Goal: Task Accomplishment & Management: Use online tool/utility

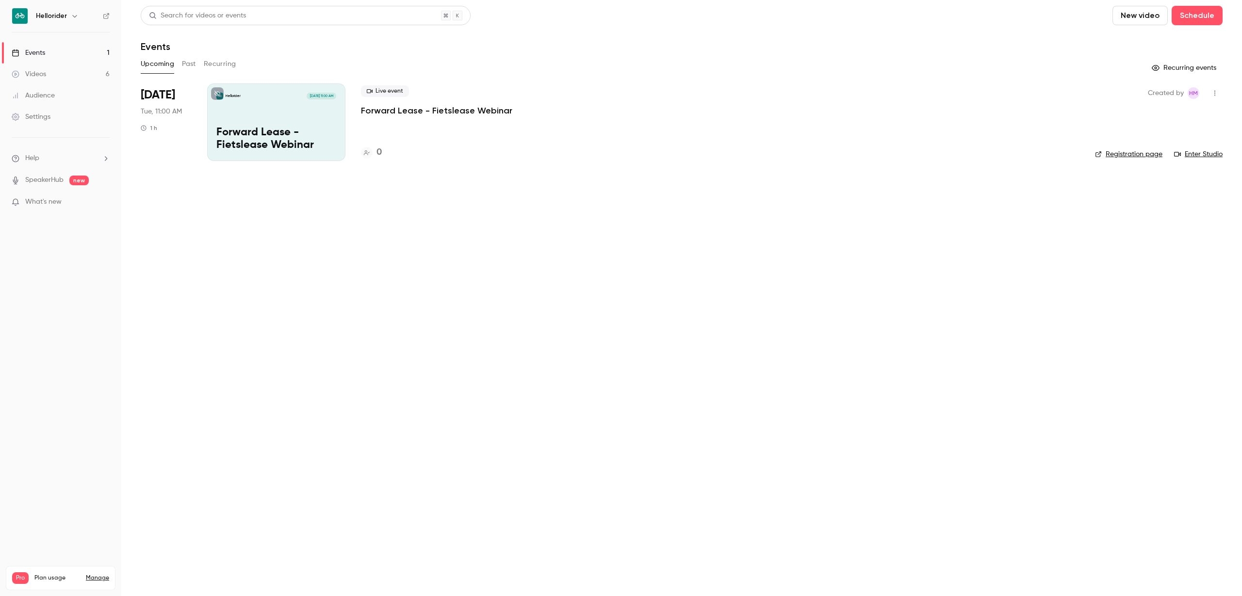
click at [69, 16] on button "button" at bounding box center [75, 16] width 12 height 12
click at [60, 67] on div "Hellorider [EMAIL_ADDRESS][DOMAIN_NAME] Switch channel 2 Billing Pro New channe…" at bounding box center [81, 110] width 146 height 140
click at [69, 85] on span "Switch channel" at bounding box center [59, 89] width 49 height 10
click at [96, 112] on div "Hellorider Events" at bounding box center [90, 109] width 111 height 10
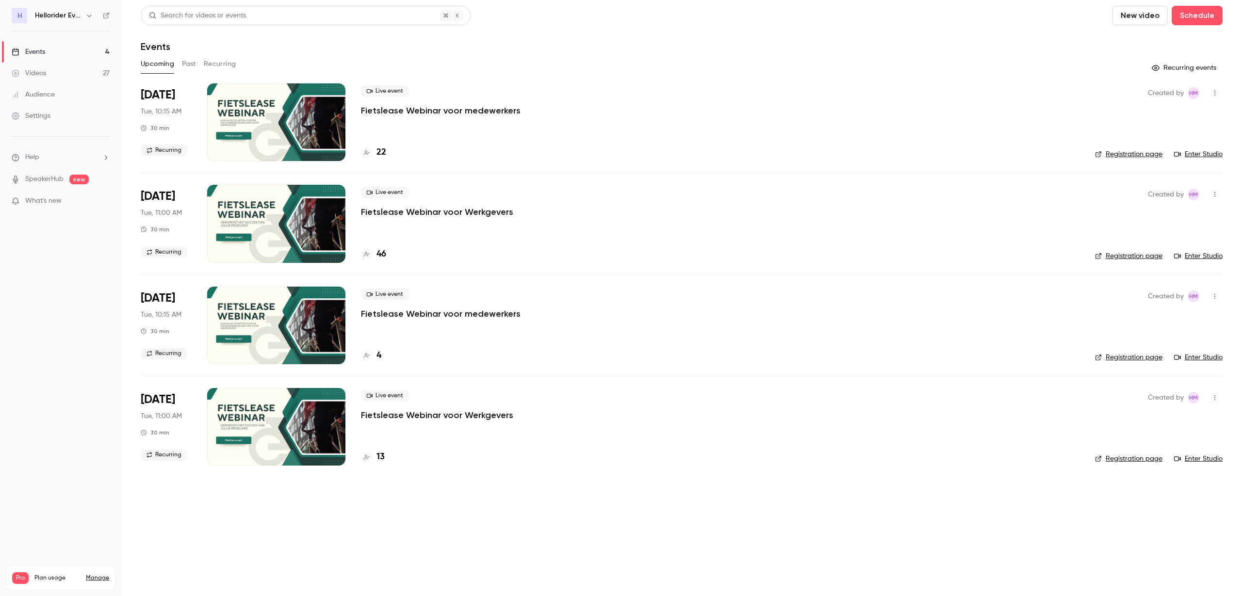
click at [479, 210] on p "Fietslease Webinar voor Werkgevers" at bounding box center [437, 212] width 152 height 12
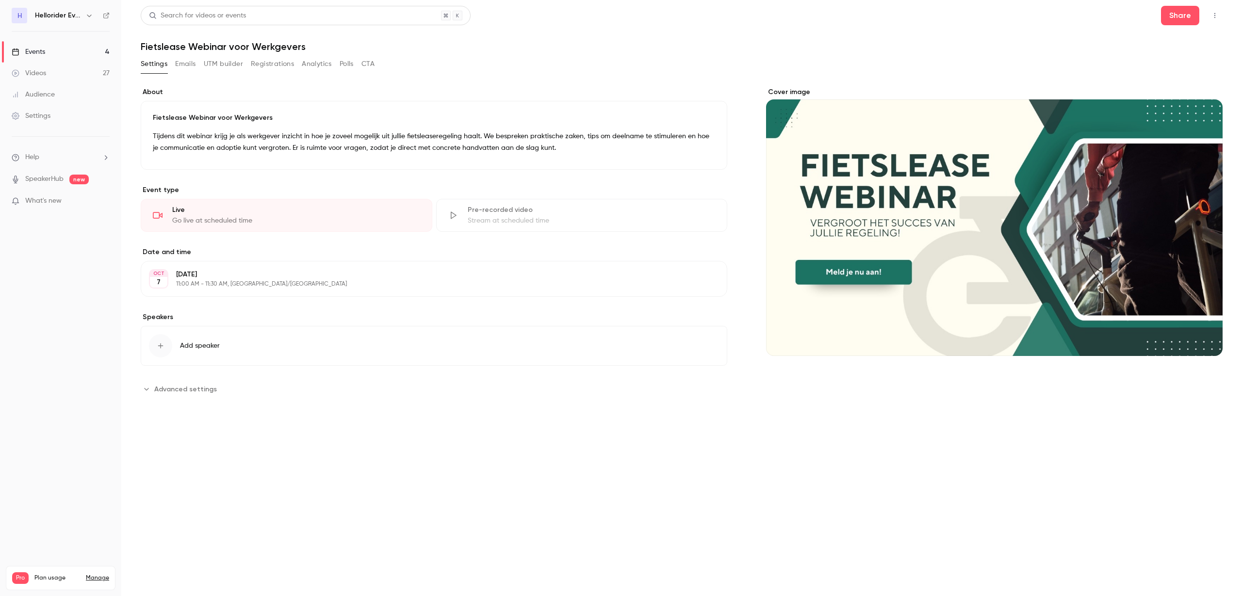
click at [1219, 12] on button "button" at bounding box center [1215, 16] width 16 height 16
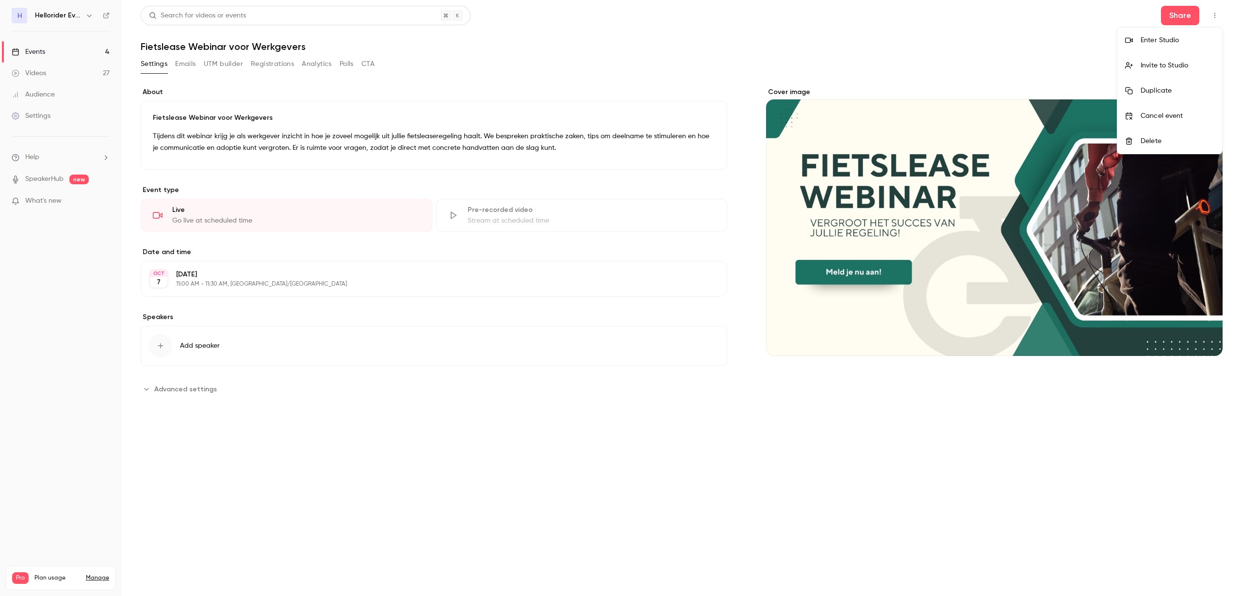
click at [1171, 38] on div "Enter Studio" at bounding box center [1178, 40] width 74 height 10
